Goal: Information Seeking & Learning: Learn about a topic

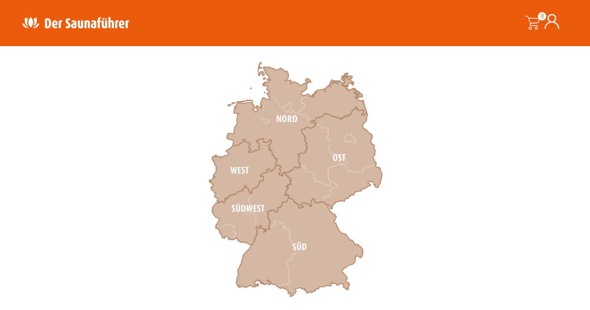
scroll to position [284, 0]
click at [239, 170] on icon at bounding box center [243, 170] width 68 height 64
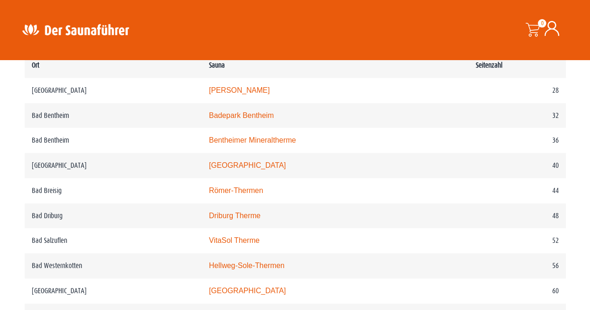
scroll to position [501, 0]
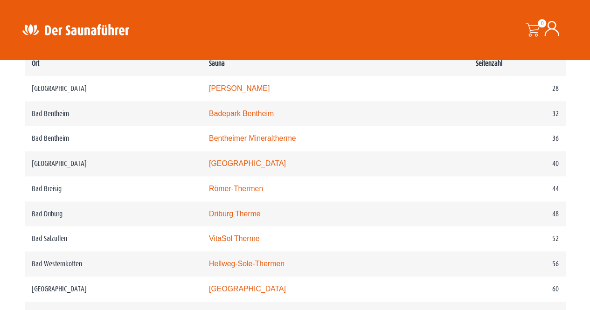
click at [269, 115] on link "Badepark Bentheim" at bounding box center [241, 114] width 65 height 8
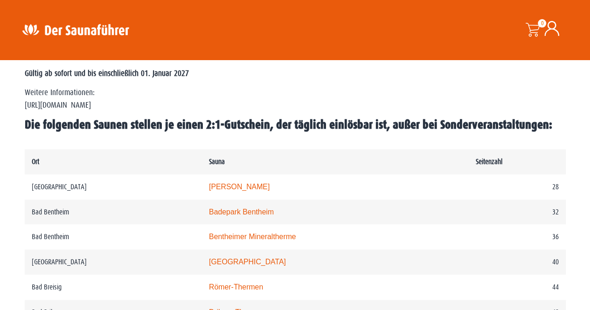
scroll to position [401, 0]
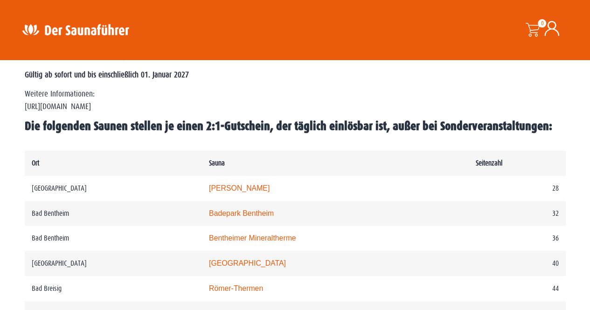
click at [313, 133] on b "Die folgenden Saunen stellen je einen 2:1-Gutschein, der täglich einlösbar ist,…" at bounding box center [288, 126] width 527 height 14
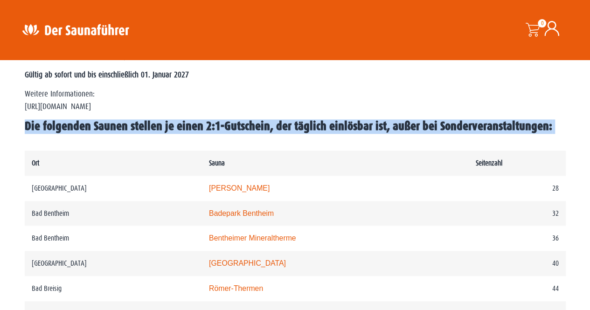
click at [313, 133] on b "Die folgenden Saunen stellen je einen 2:1-Gutschein, der täglich einlösbar ist,…" at bounding box center [288, 126] width 527 height 14
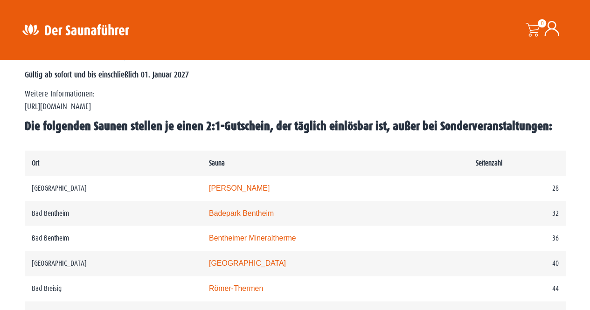
click at [340, 155] on td "Sauna" at bounding box center [335, 163] width 266 height 25
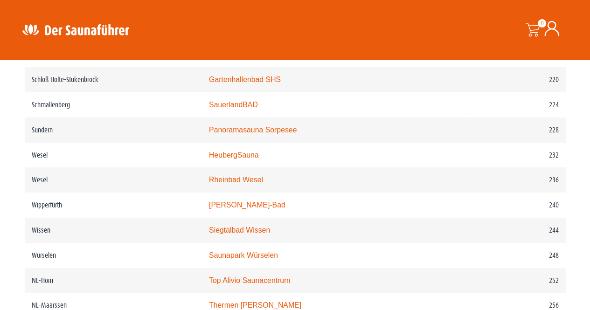
scroll to position [1737, 0]
click at [272, 134] on link "Panoramasauna Sorpesee" at bounding box center [253, 130] width 88 height 8
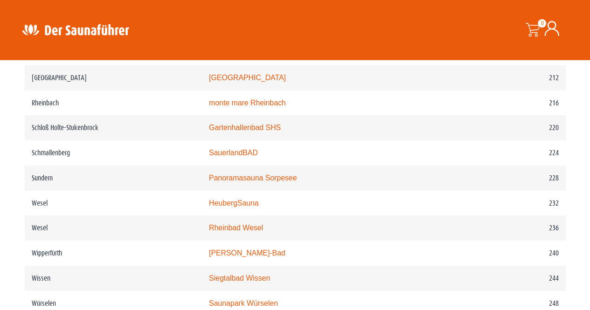
scroll to position [1689, 0]
click at [249, 166] on td "SauerlandBAD" at bounding box center [335, 153] width 266 height 25
click at [250, 158] on link "SauerlandBAD" at bounding box center [233, 154] width 49 height 8
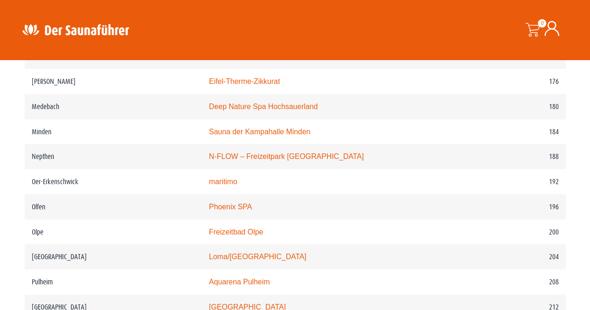
scroll to position [1459, 0]
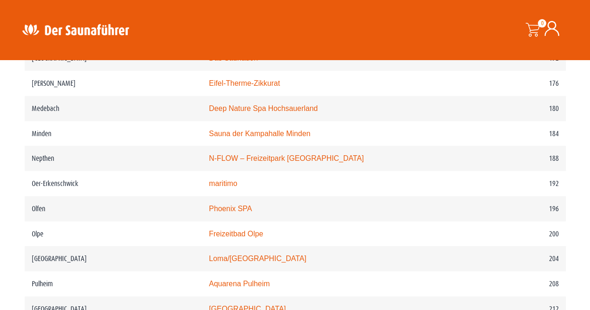
click at [284, 162] on link "N-FLOW – Freizeitpark Netphen" at bounding box center [286, 158] width 155 height 8
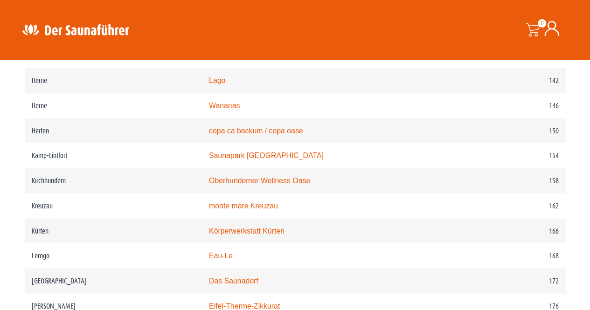
scroll to position [1234, 0]
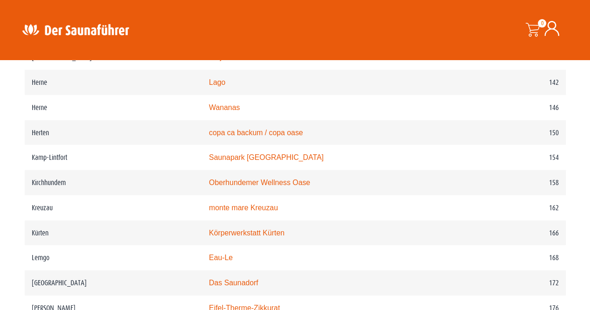
click at [275, 161] on link "Saunapark Kamperbrück" at bounding box center [266, 157] width 115 height 8
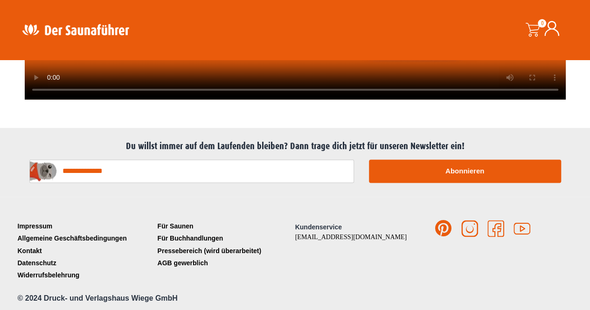
scroll to position [2422, 0]
click at [48, 243] on link "Allgemeine Geschäftsbedingungen" at bounding box center [85, 238] width 140 height 12
click at [34, 231] on link "Impressum" at bounding box center [85, 226] width 140 height 12
click at [42, 231] on link "Impressum" at bounding box center [85, 226] width 140 height 12
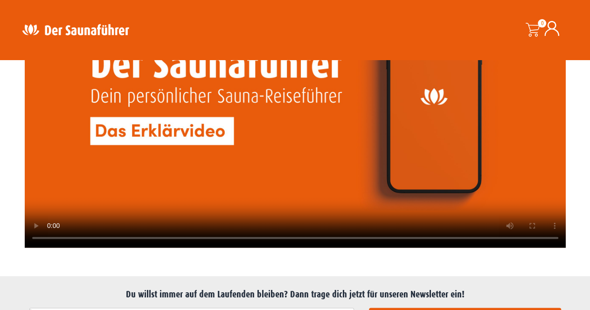
scroll to position [2271, 0]
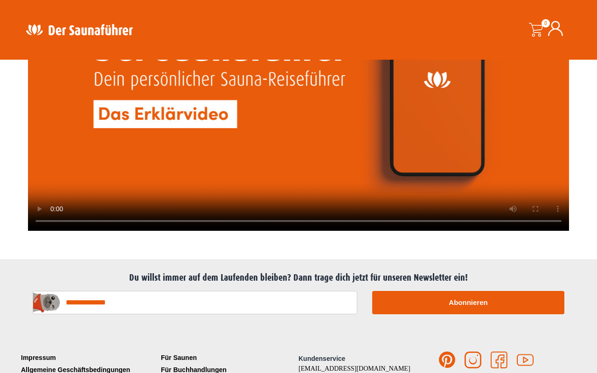
click at [223, 231] on video at bounding box center [298, 79] width 541 height 305
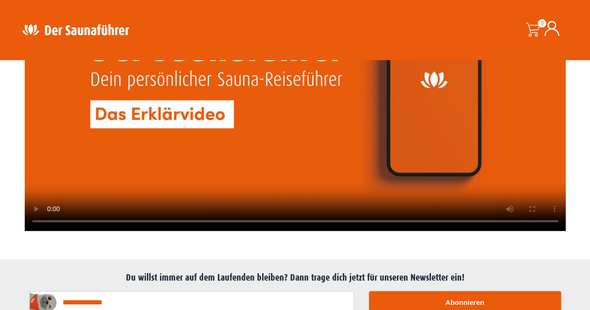
click at [228, 137] on video at bounding box center [295, 79] width 541 height 305
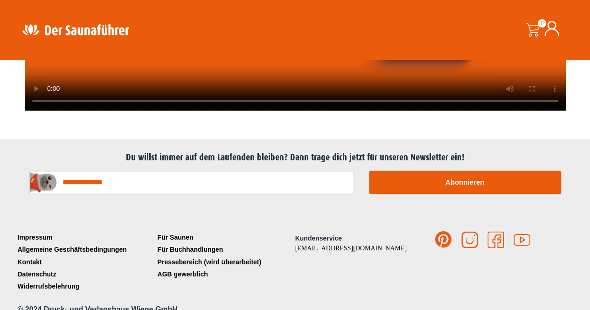
scroll to position [2422, 0]
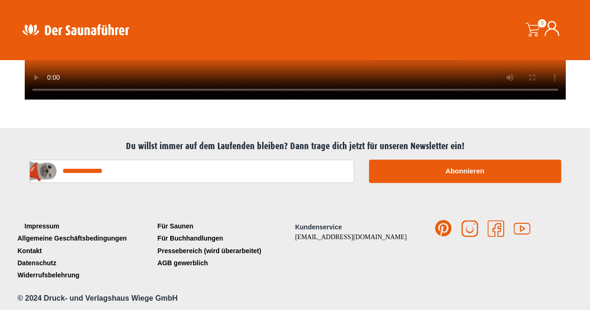
click at [69, 232] on link "Impressum" at bounding box center [85, 226] width 140 height 12
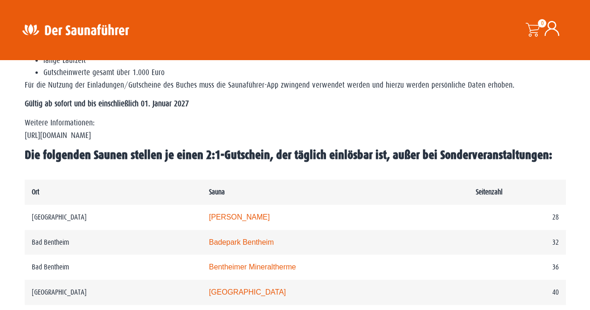
scroll to position [358, 0]
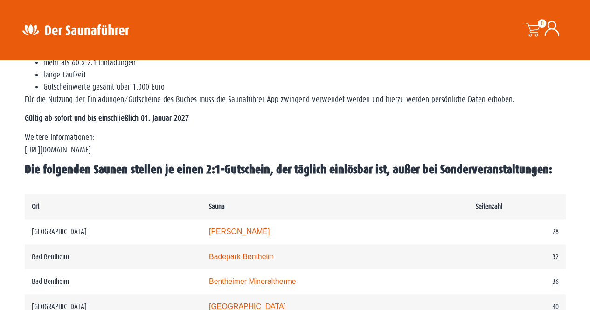
copy p "www.der-saunafuehrer.de/app"
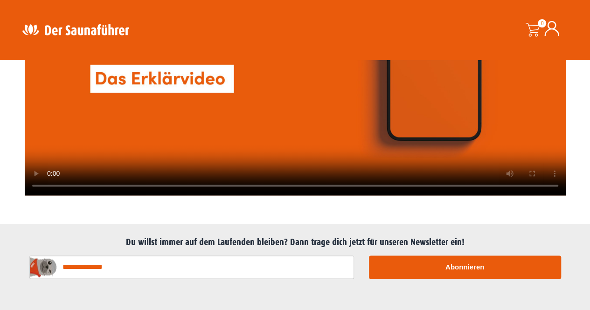
scroll to position [2422, 0]
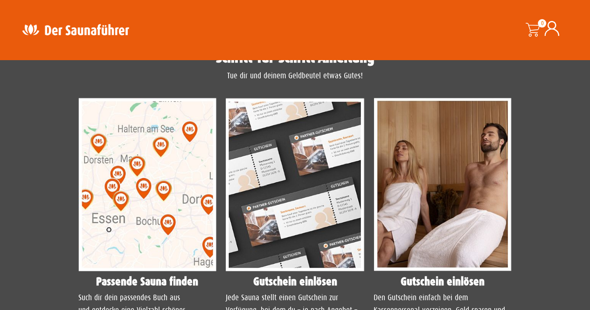
scroll to position [758, 0]
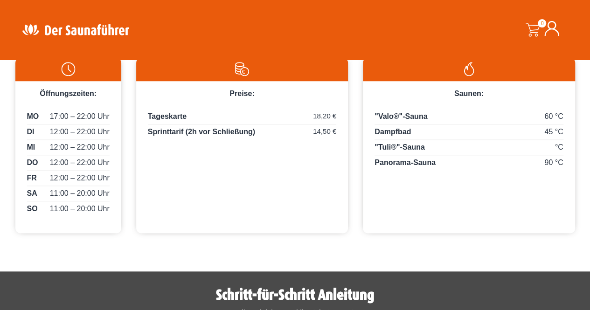
scroll to position [464, 0]
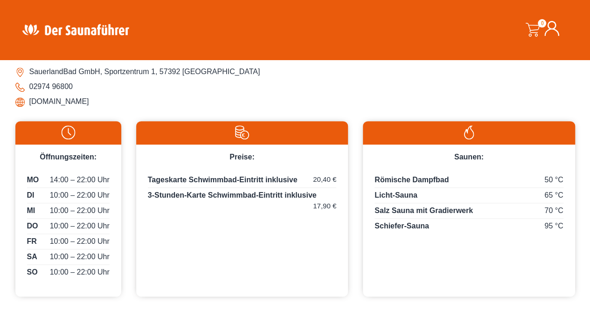
scroll to position [400, 0]
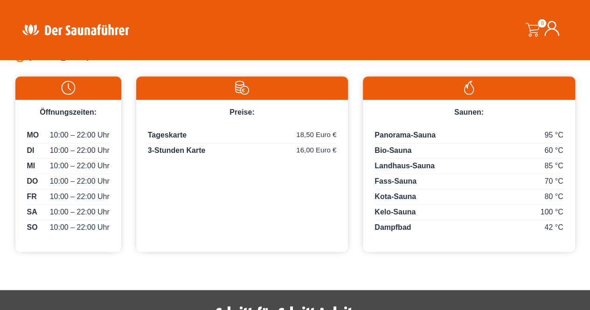
scroll to position [449, 0]
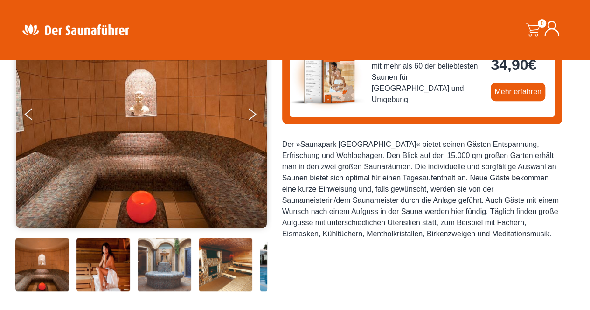
scroll to position [132, 0]
click at [256, 112] on button "Next" at bounding box center [258, 115] width 23 height 23
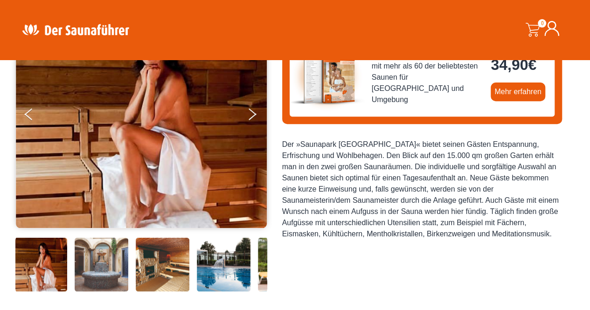
click at [256, 112] on button "Next" at bounding box center [258, 115] width 23 height 23
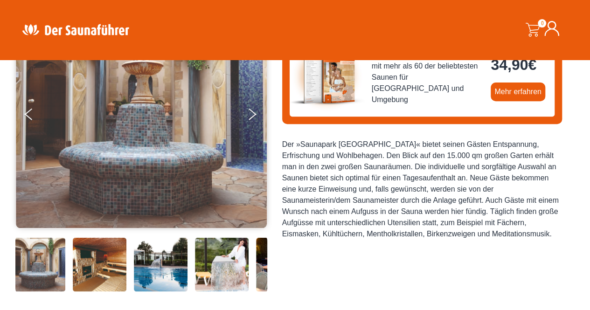
click at [256, 112] on button "Next" at bounding box center [258, 115] width 23 height 23
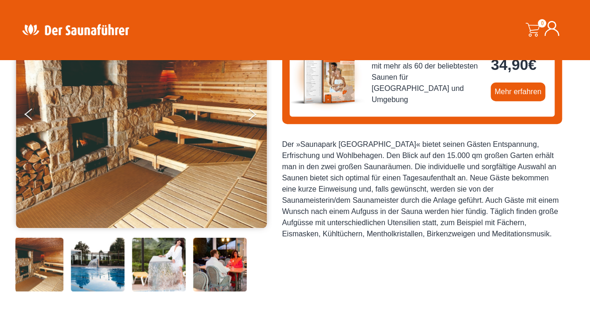
click at [256, 112] on button "Next" at bounding box center [258, 115] width 23 height 23
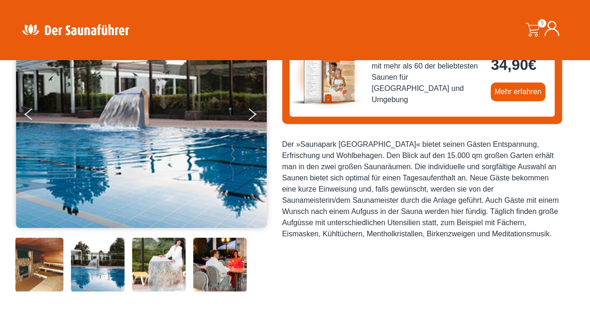
click at [256, 112] on button "Next" at bounding box center [258, 115] width 23 height 23
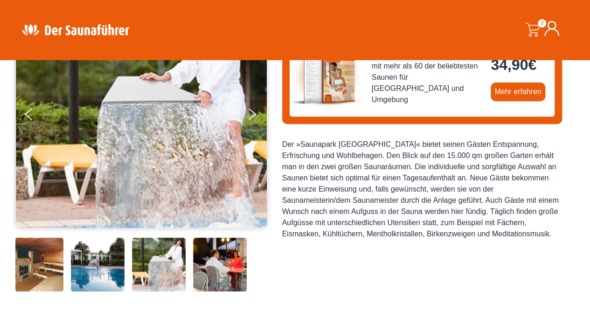
click at [256, 112] on button "Next" at bounding box center [258, 115] width 23 height 23
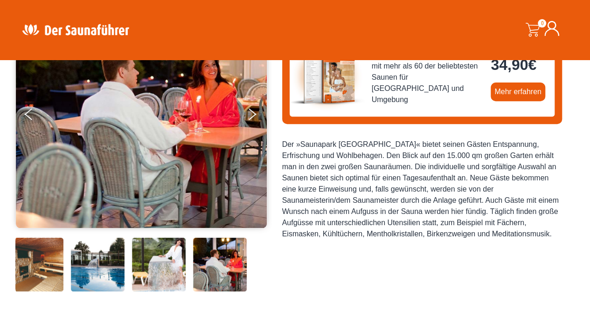
click at [256, 112] on button "Next" at bounding box center [258, 115] width 23 height 23
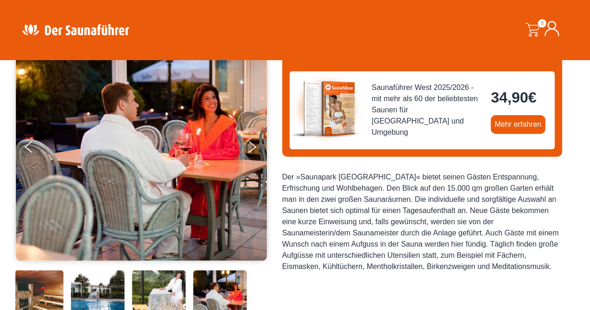
scroll to position [99, 0]
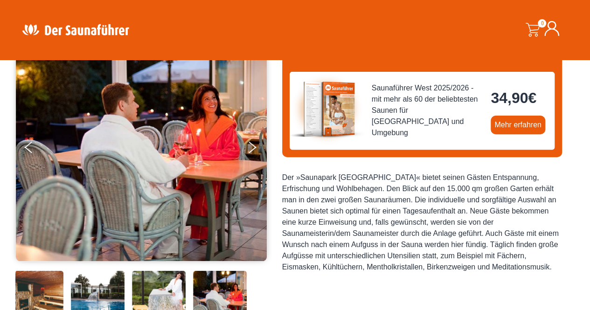
click at [251, 148] on button "Next" at bounding box center [258, 149] width 23 height 23
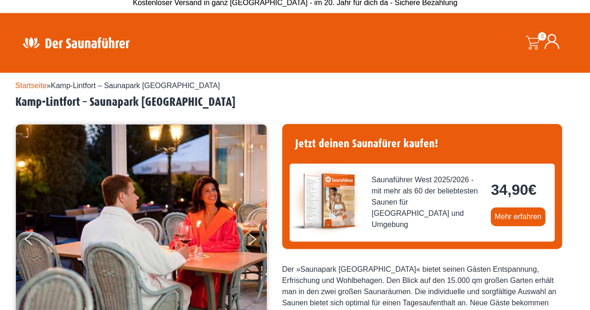
scroll to position [0, 0]
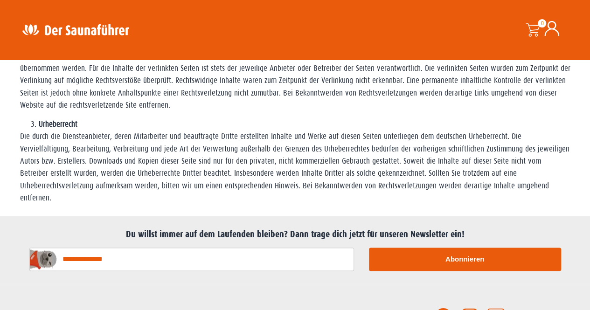
scroll to position [631, 0]
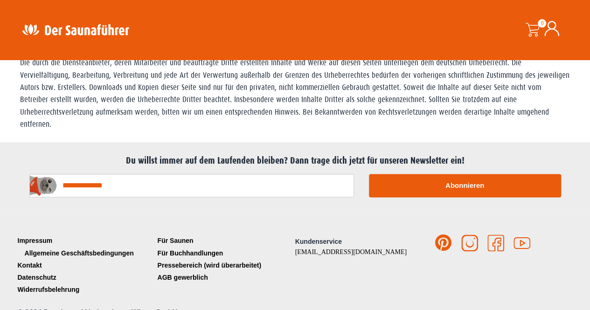
click at [97, 247] on link "Allgemeine Geschäftsbedingungen" at bounding box center [85, 253] width 140 height 12
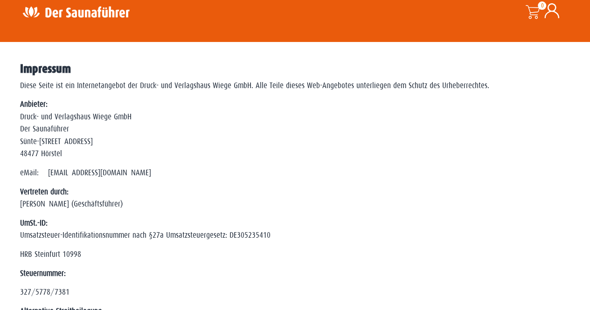
scroll to position [0, 0]
